Goal: Navigation & Orientation: Find specific page/section

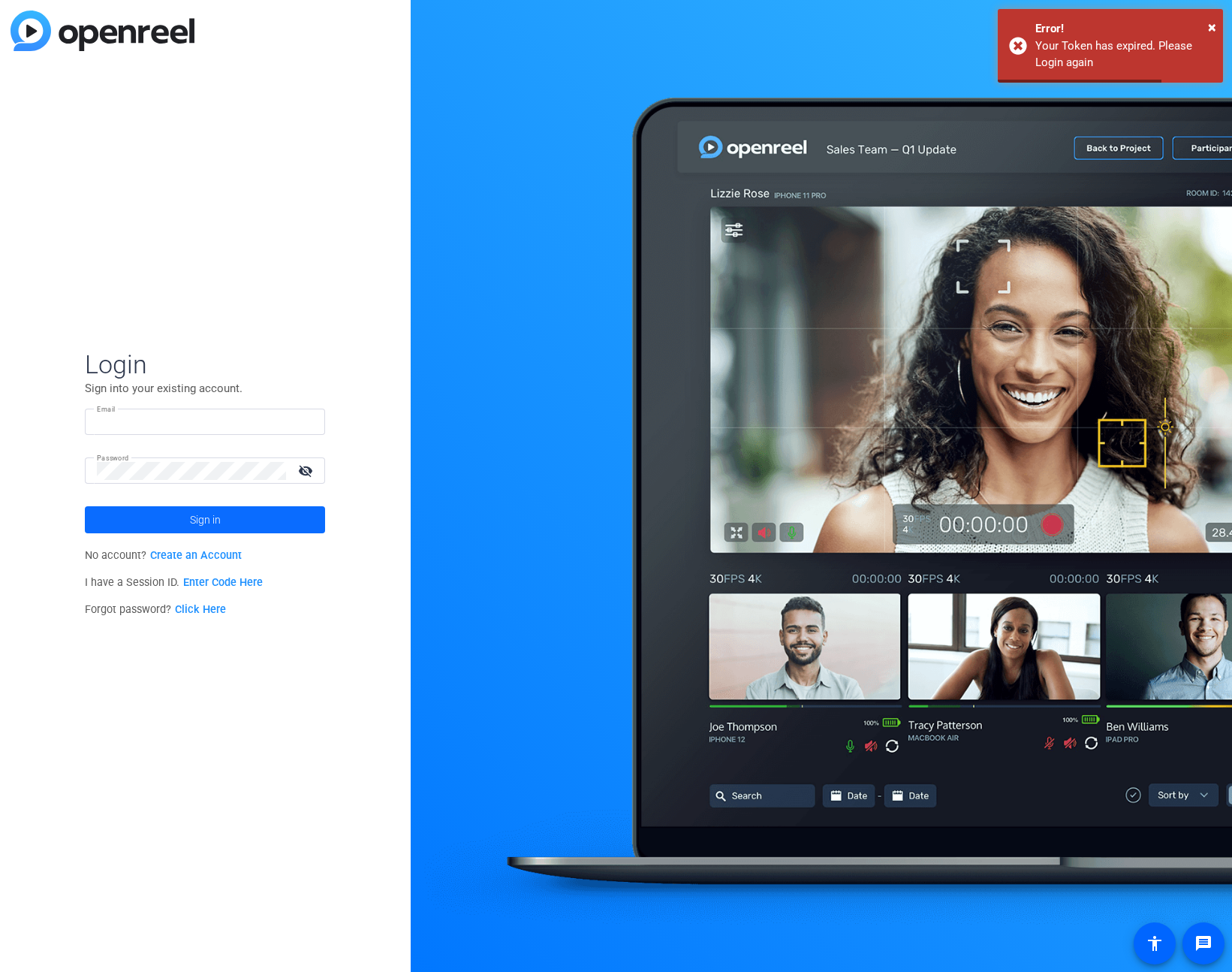
type input "[EMAIL_ADDRESS][PERSON_NAME][DOMAIN_NAME]"
click at [229, 512] on span at bounding box center [205, 519] width 240 height 36
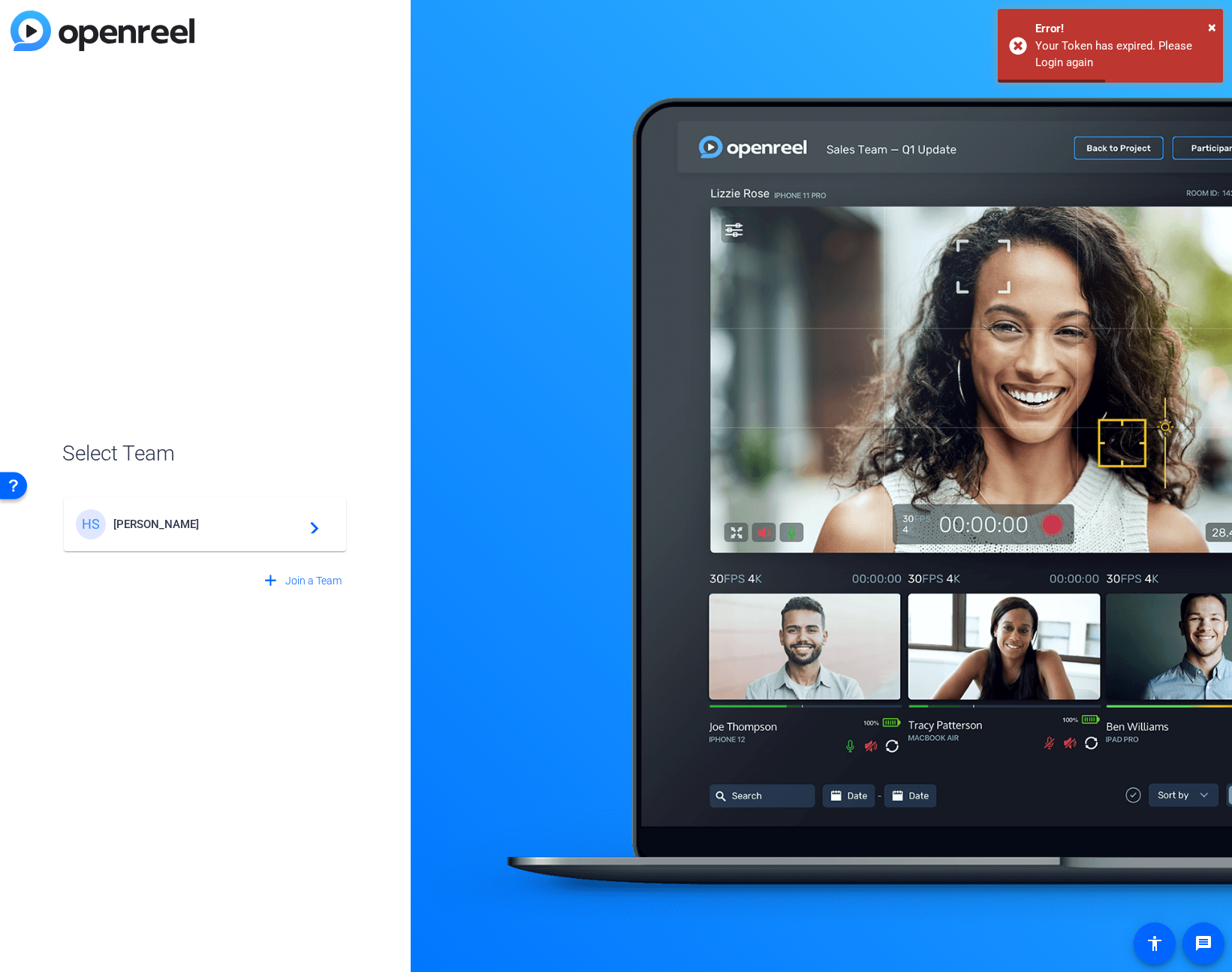
click at [172, 506] on mat-card-content "HS [PERSON_NAME] navigate_next" at bounding box center [204, 524] width 282 height 54
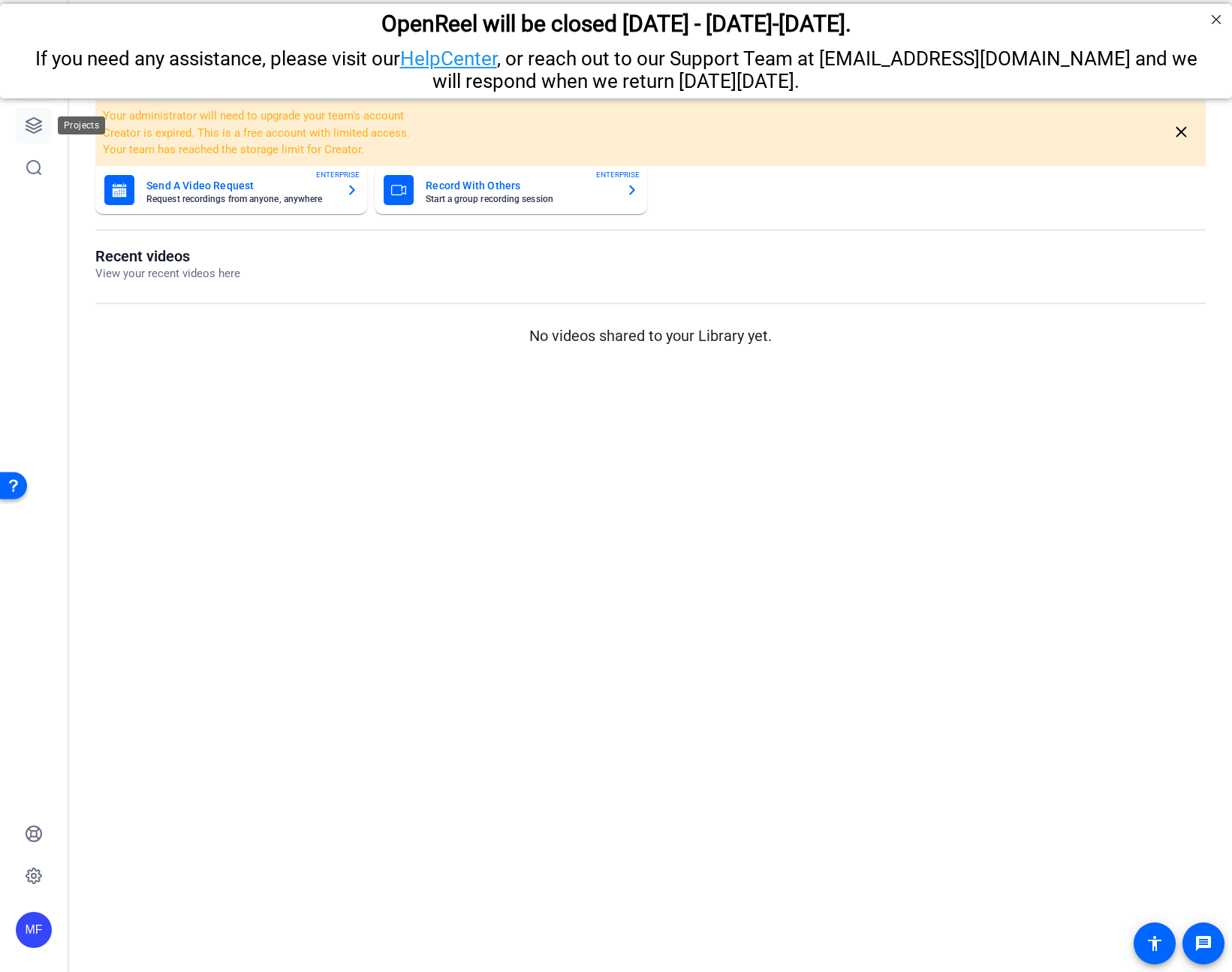
click at [41, 132] on icon at bounding box center [34, 125] width 18 height 18
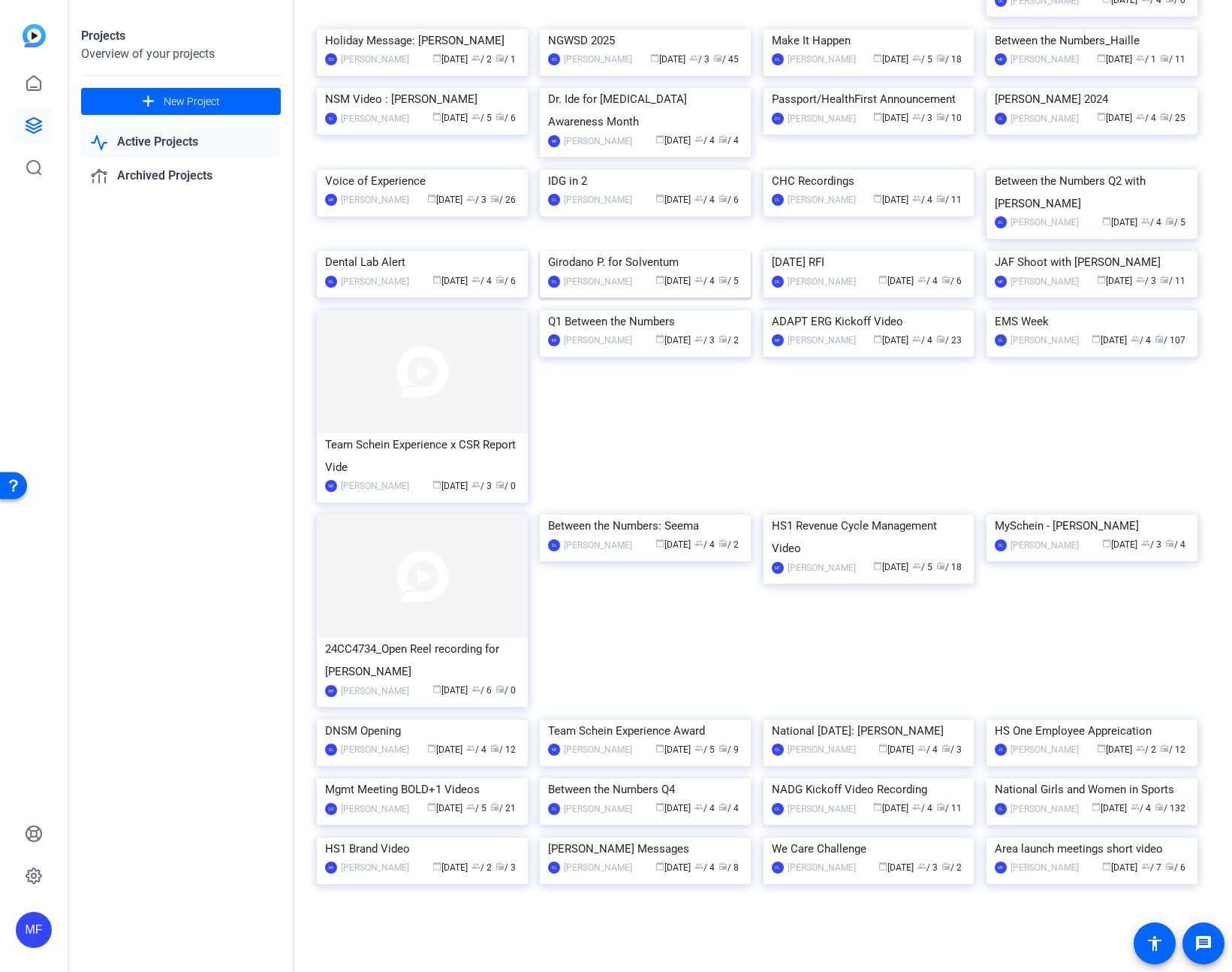
scroll to position [761, 0]
click at [790, 170] on img at bounding box center [869, 170] width 211 height 0
